Goal: Transaction & Acquisition: Download file/media

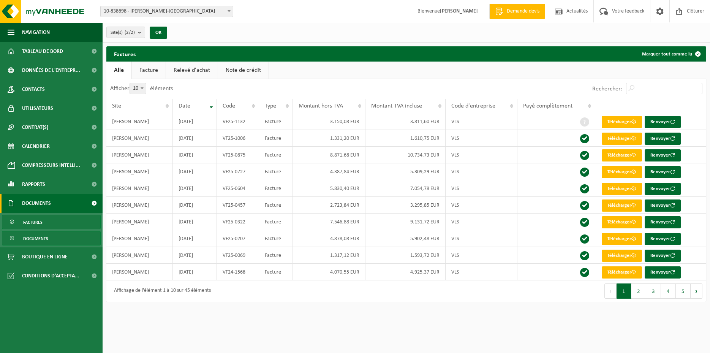
click at [38, 238] on span "Documents" at bounding box center [35, 238] width 25 height 14
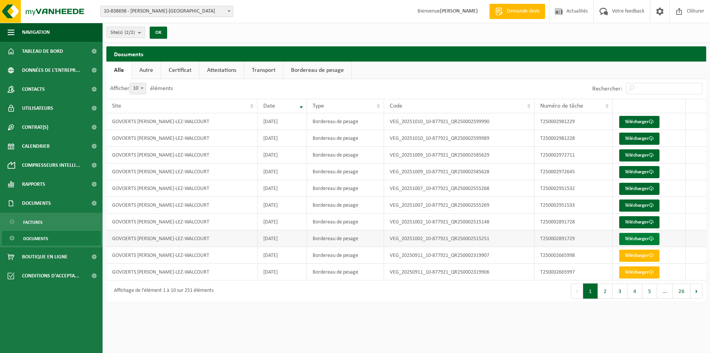
click at [632, 235] on link "Télécharger" at bounding box center [639, 239] width 40 height 12
click at [647, 220] on link "Télécharger" at bounding box center [639, 222] width 40 height 12
click at [634, 207] on link "Télécharger" at bounding box center [639, 206] width 40 height 12
click at [638, 185] on link "Télécharger" at bounding box center [639, 189] width 40 height 12
click at [641, 171] on link "Télécharger" at bounding box center [639, 172] width 40 height 12
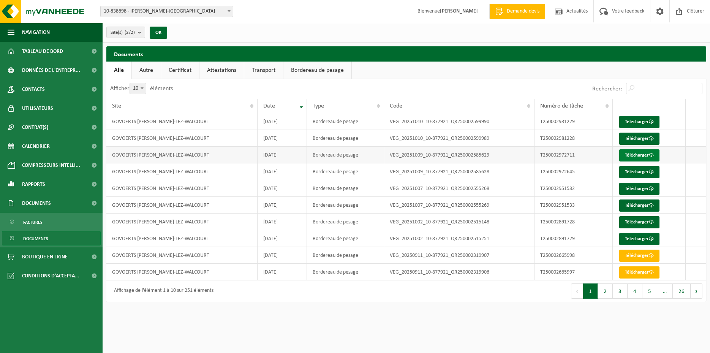
click at [636, 155] on link "Télécharger" at bounding box center [639, 155] width 40 height 12
click at [638, 137] on link "Télécharger" at bounding box center [639, 139] width 40 height 12
click at [645, 120] on link "Télécharger" at bounding box center [639, 122] width 40 height 12
